Goal: Task Accomplishment & Management: Manage account settings

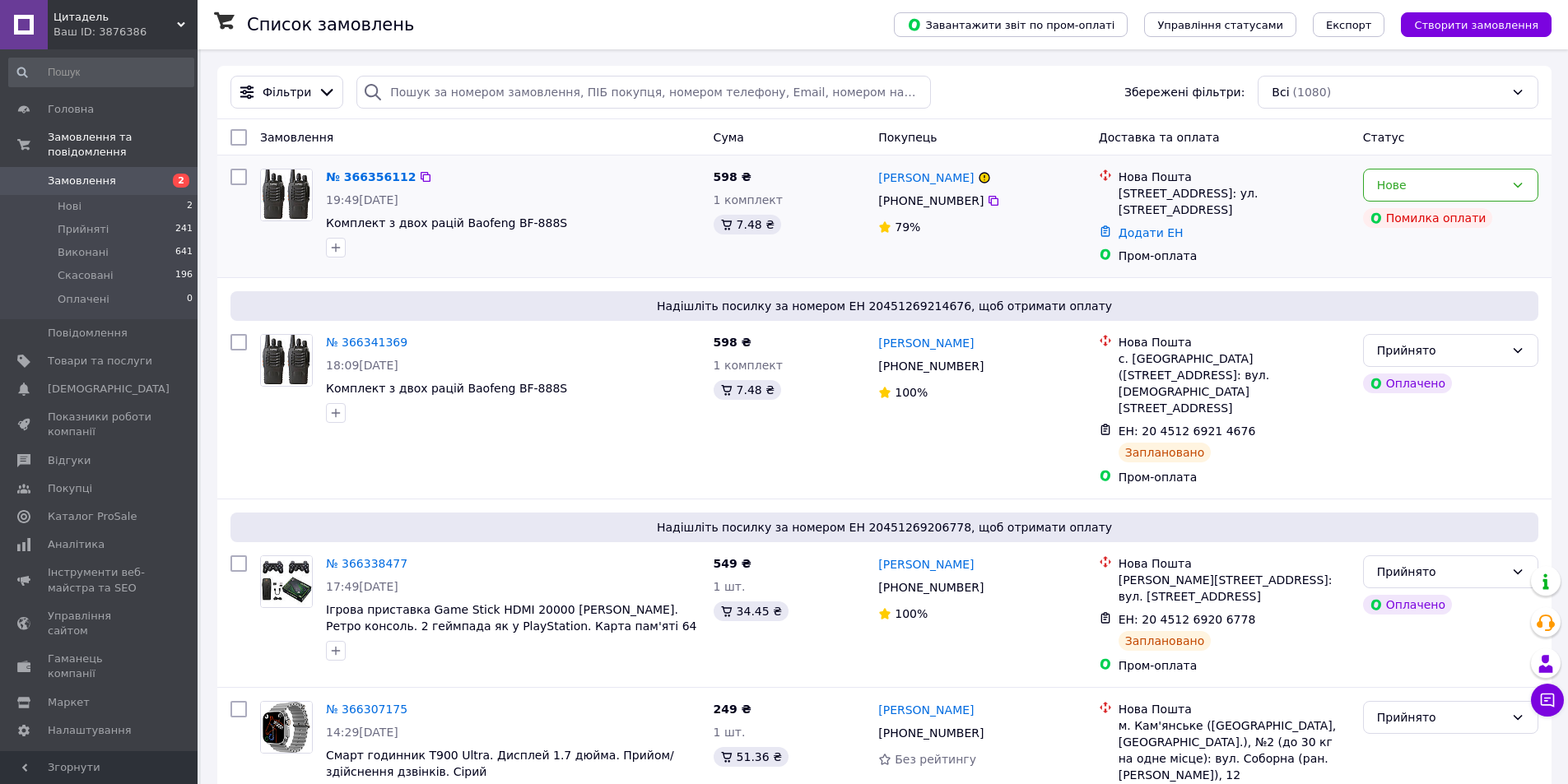
click at [1049, 250] on div "[PERSON_NAME] [PHONE_NUMBER]%" at bounding box center [981, 216] width 219 height 108
click at [1269, 248] on div "Пром-оплата" at bounding box center [1234, 255] width 232 height 16
click at [1270, 248] on div "Пром-оплата" at bounding box center [1234, 255] width 232 height 16
click at [1053, 232] on div "79%" at bounding box center [982, 227] width 207 height 16
click at [907, 222] on span "79%" at bounding box center [907, 227] width 25 height 13
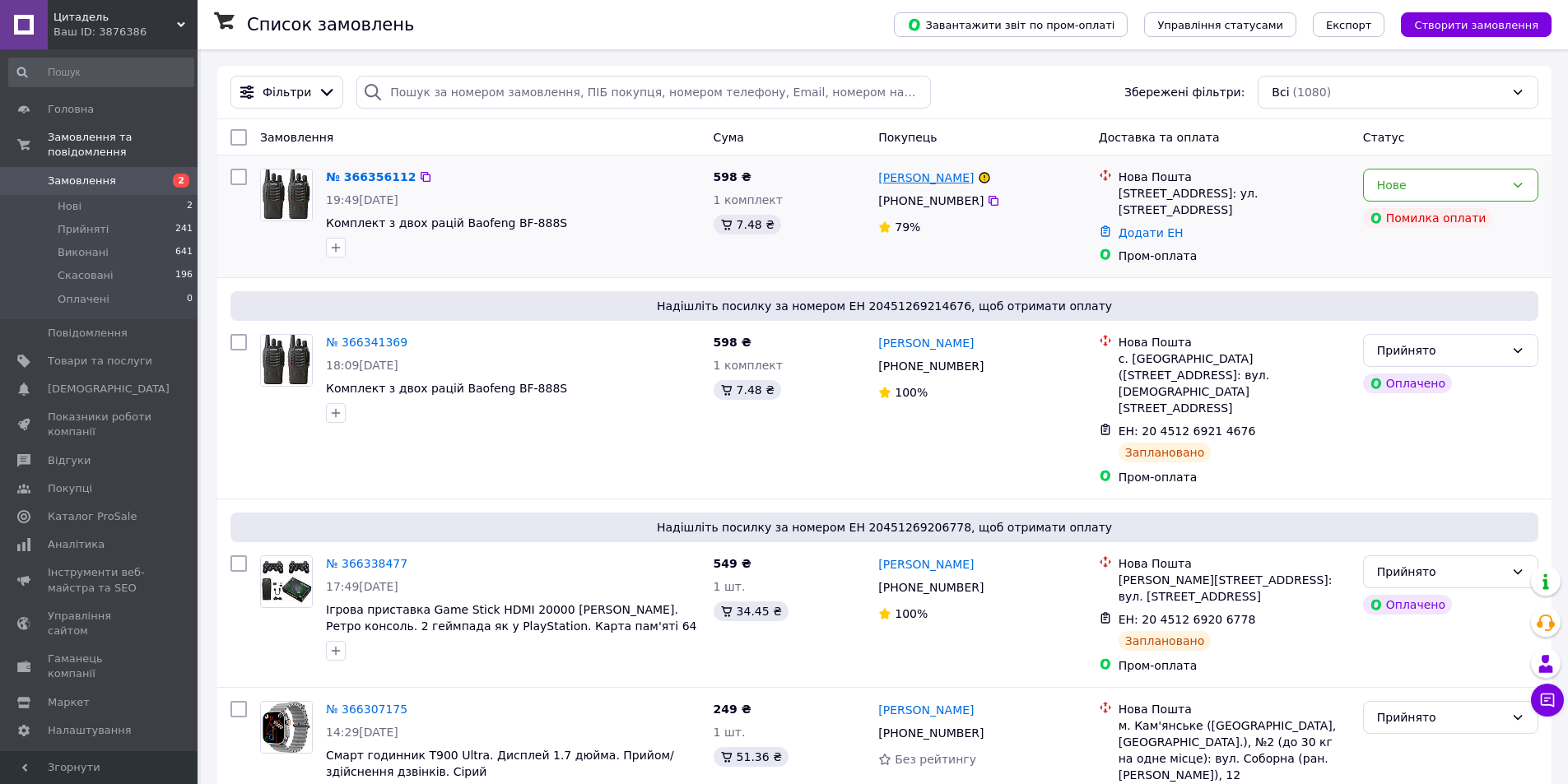
click at [940, 182] on link "[PERSON_NAME]" at bounding box center [925, 177] width 95 height 16
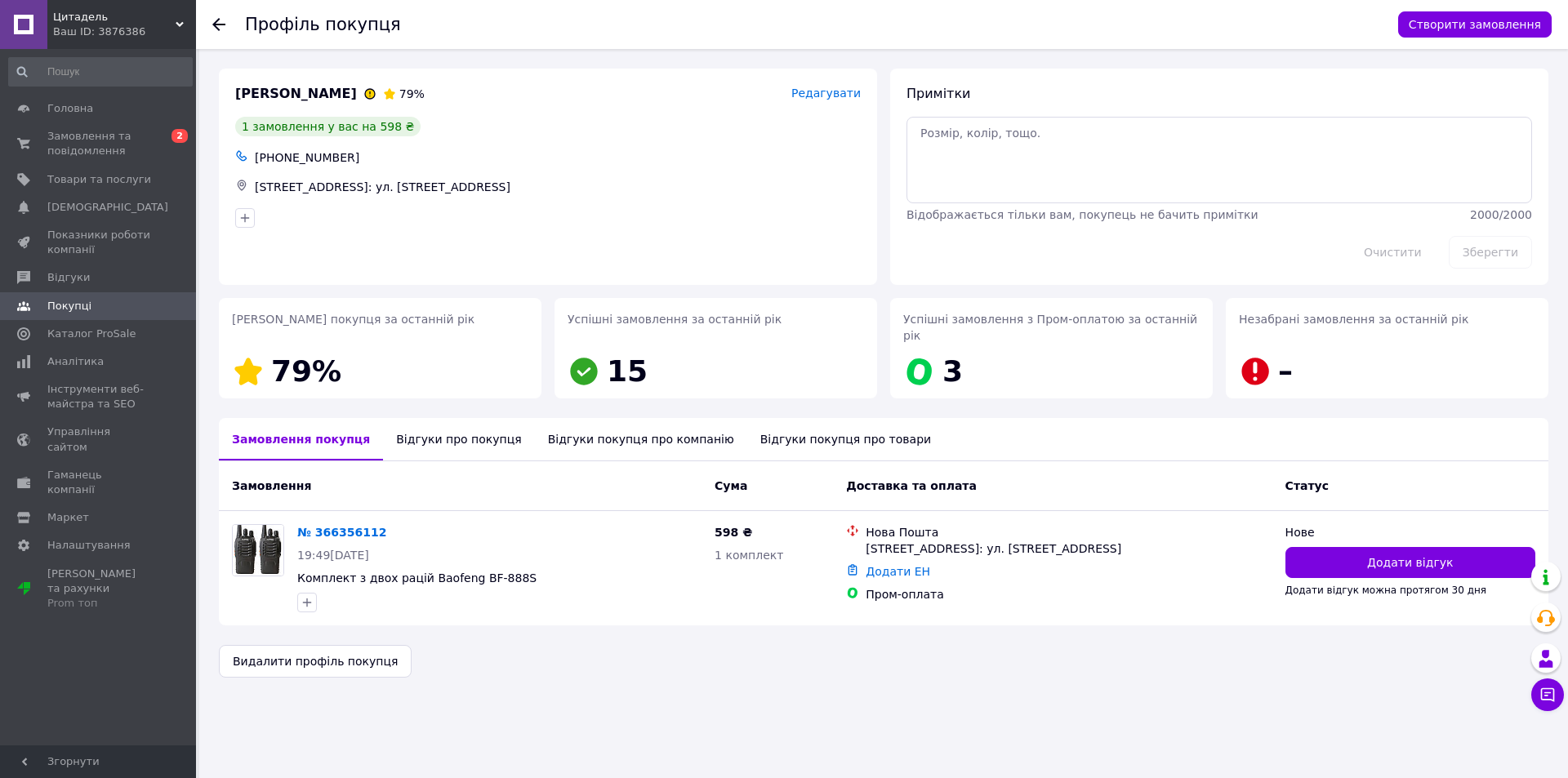
click at [885, 222] on div "Примітки Відображається тільки вам, покупець не бачить примітки 2000 / 2000 Очи…" at bounding box center [1219, 177] width 671 height 230
click at [420, 431] on div "Відгуки про покупця" at bounding box center [459, 439] width 151 height 42
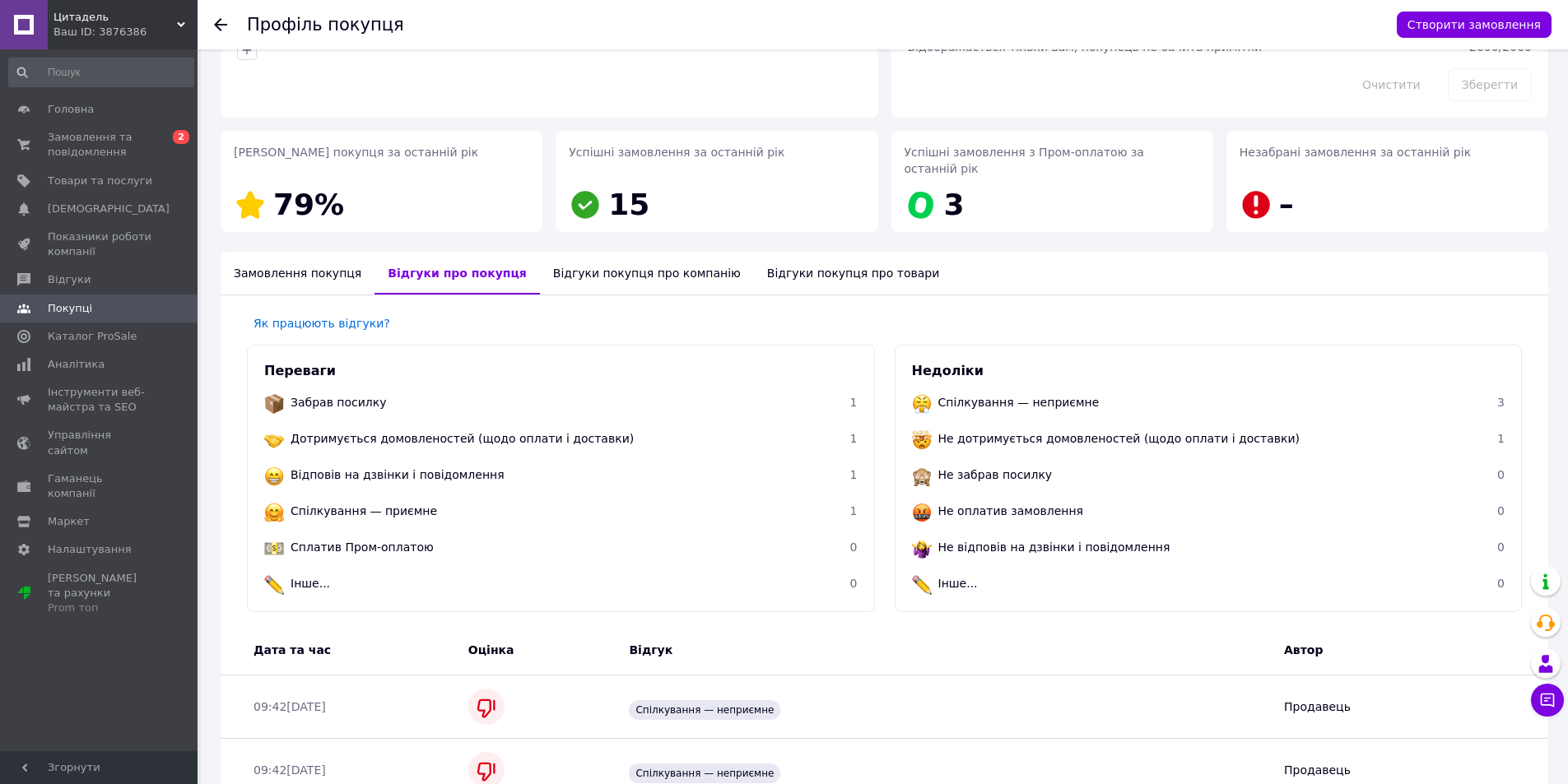
scroll to position [149, 0]
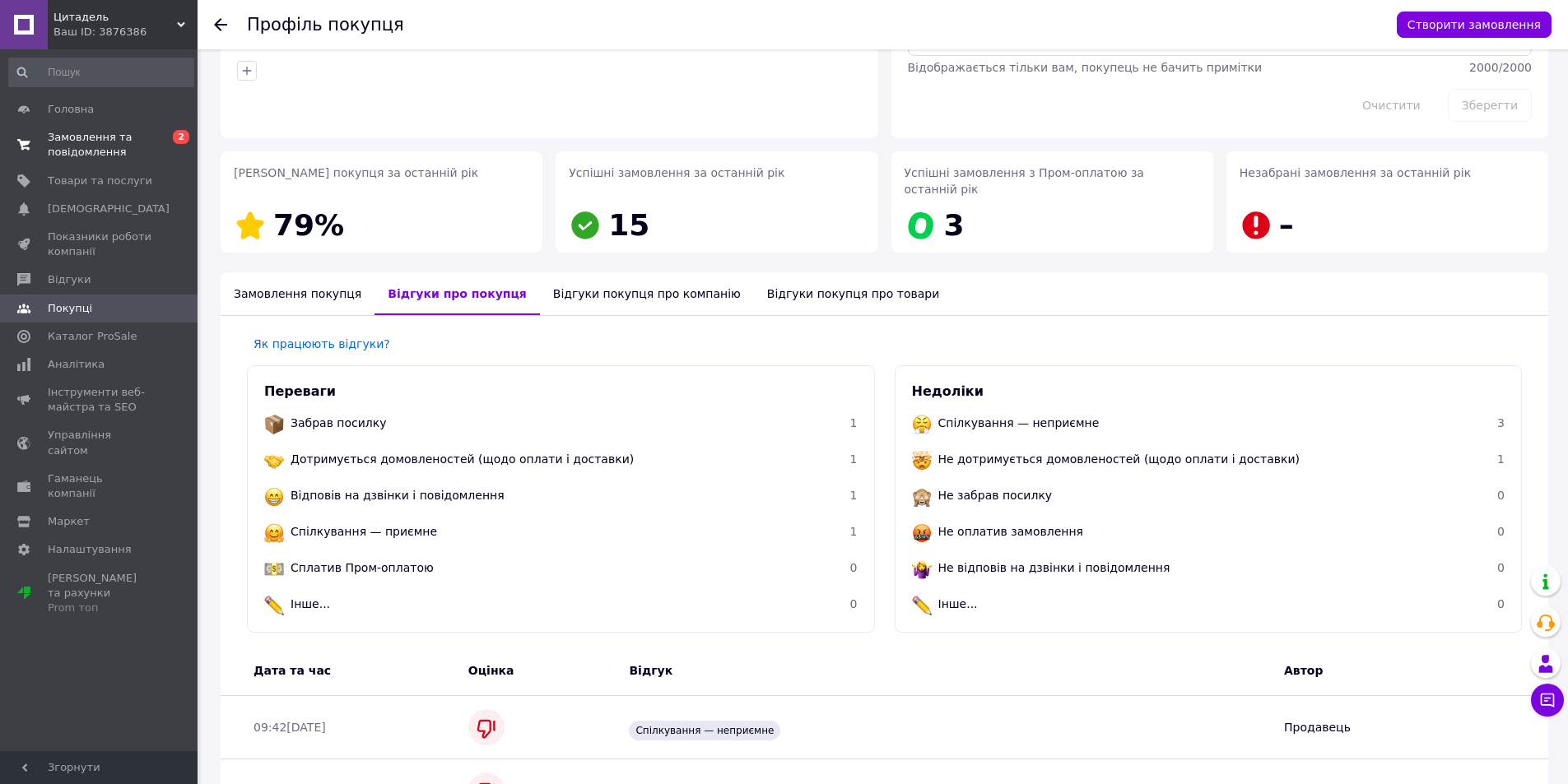
click at [119, 141] on span "Замовлення та повідомлення" at bounding box center [100, 144] width 104 height 29
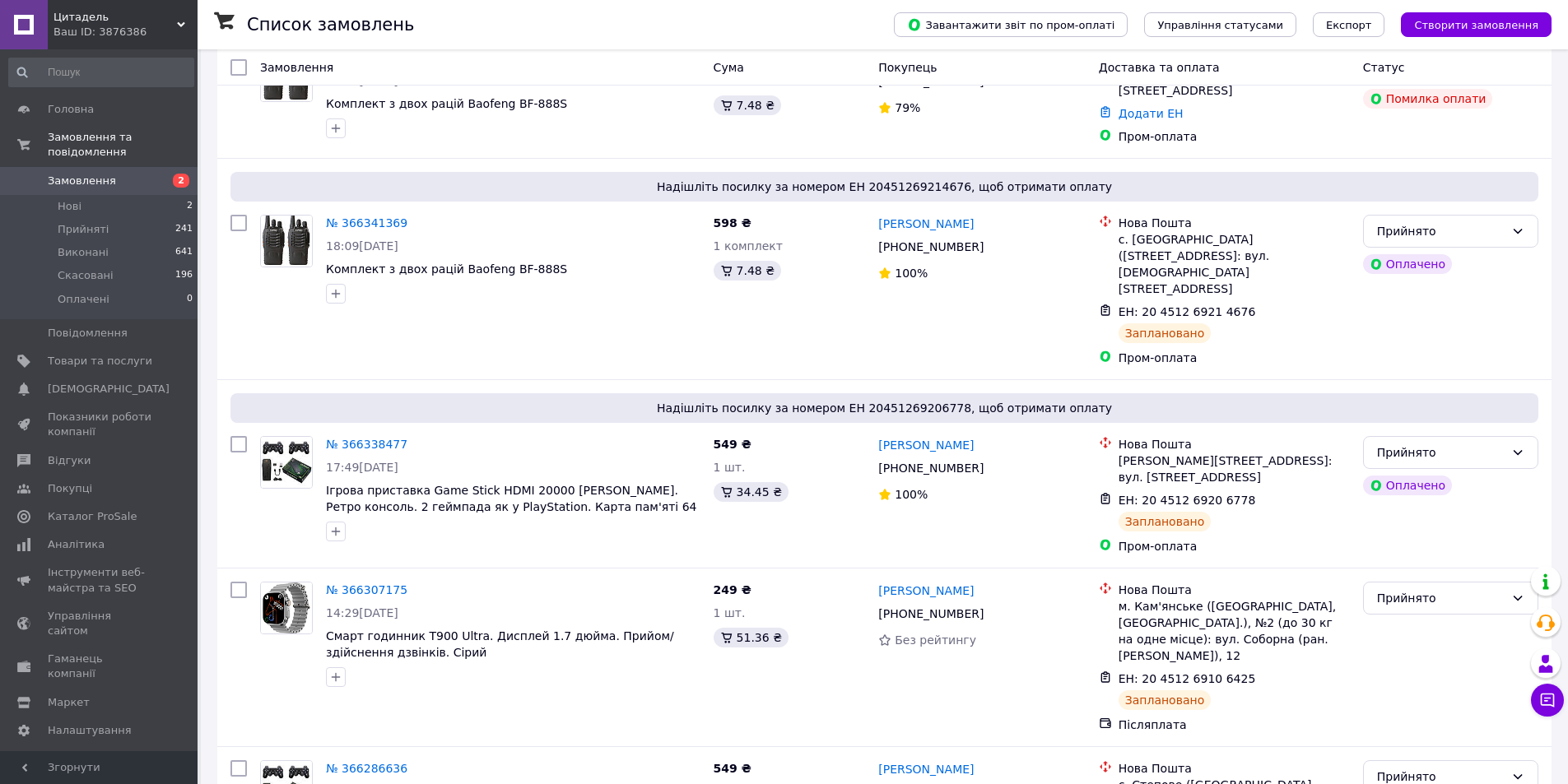
scroll to position [82, 0]
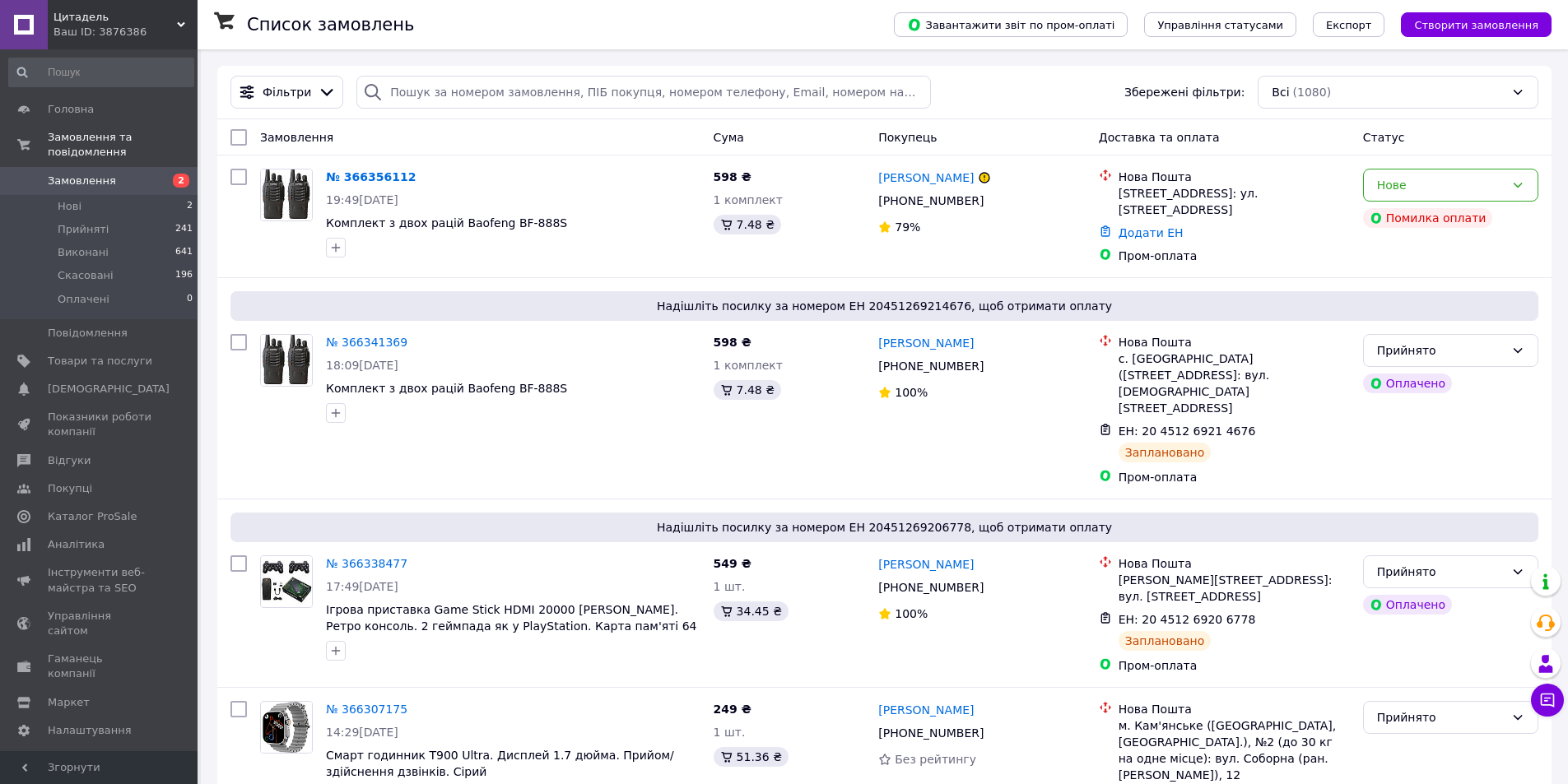
click at [1011, 101] on div "Фільтри Збережені фільтри: Всі (1080)" at bounding box center [885, 91] width 1321 height 33
click at [987, 199] on icon at bounding box center [994, 200] width 13 height 13
click at [611, 236] on div at bounding box center [513, 248] width 381 height 26
click at [615, 232] on span "Комплект з двох рацій Baofeng BF-888S" at bounding box center [513, 222] width 375 height 16
click at [1046, 245] on div "[PERSON_NAME] [PHONE_NUMBER]%" at bounding box center [981, 216] width 219 height 108
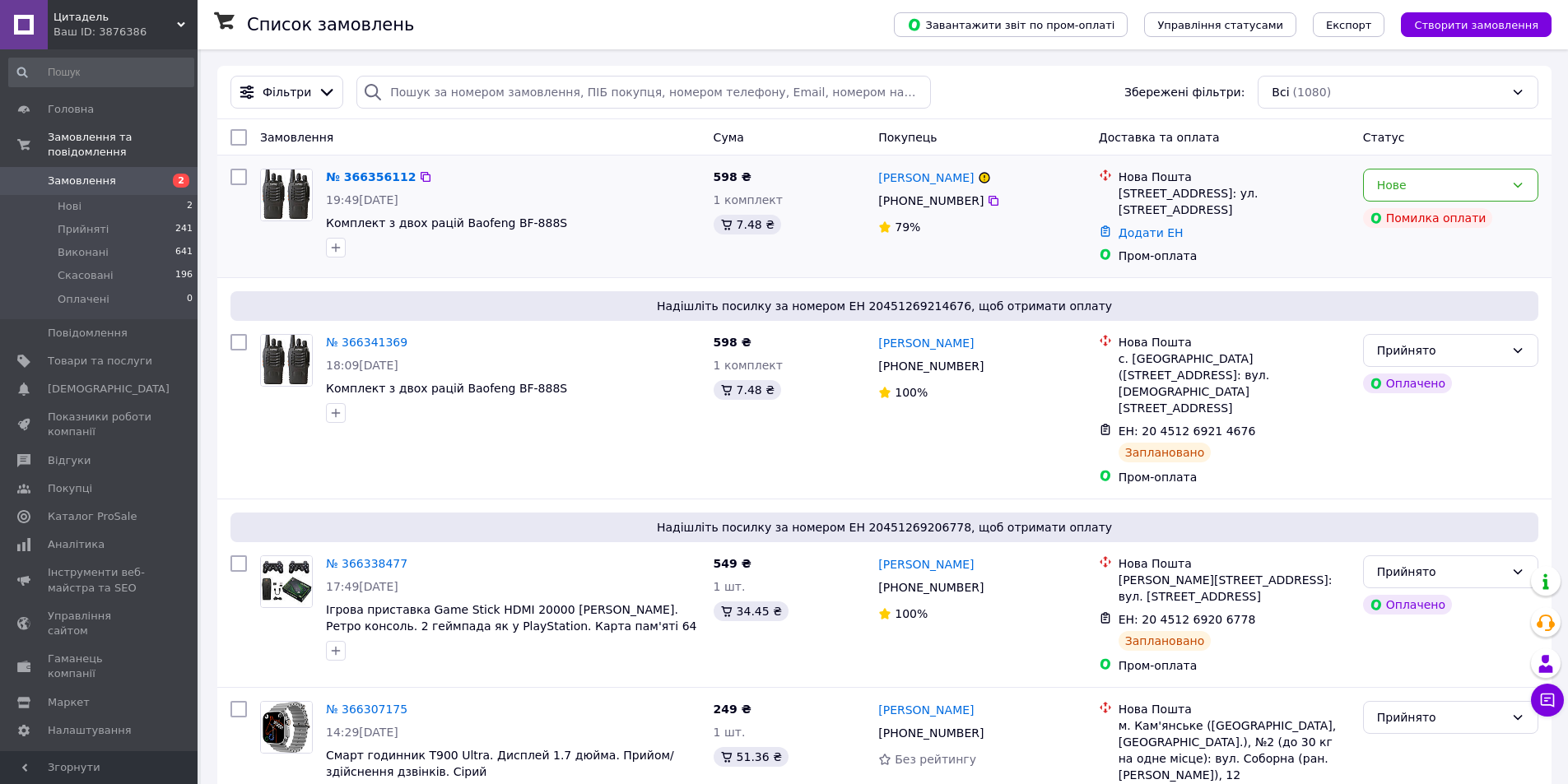
click at [1051, 224] on div "79%" at bounding box center [982, 227] width 207 height 16
click at [987, 201] on icon at bounding box center [994, 200] width 13 height 13
